Goal: Navigation & Orientation: Find specific page/section

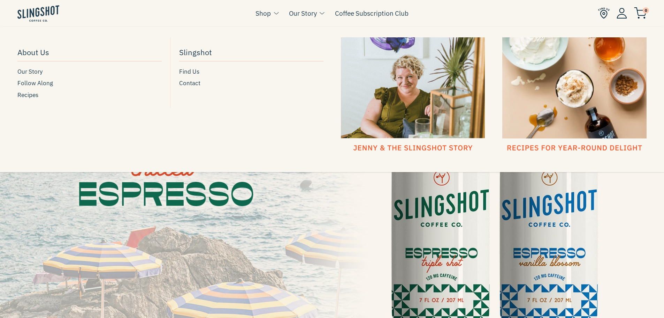
click at [309, 9] on link "Our Story" at bounding box center [303, 13] width 28 height 10
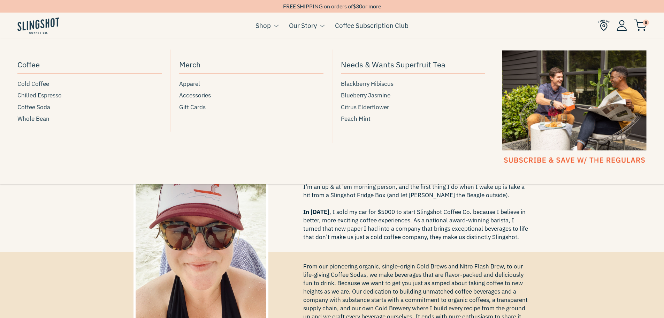
click at [262, 27] on link "Shop" at bounding box center [263, 25] width 15 height 10
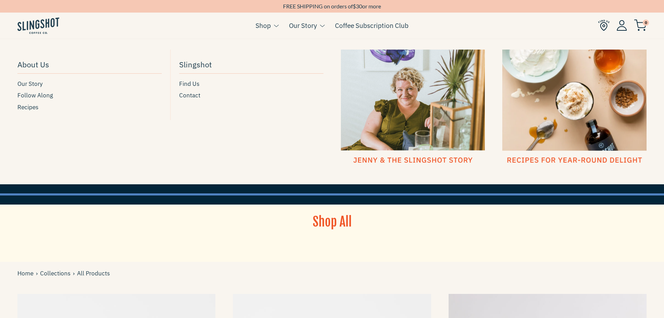
click at [311, 25] on link "Our Story" at bounding box center [303, 25] width 28 height 10
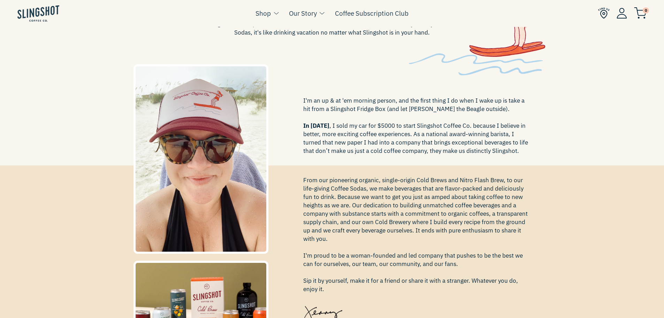
scroll to position [105, 0]
